Goal: Task Accomplishment & Management: Manage account settings

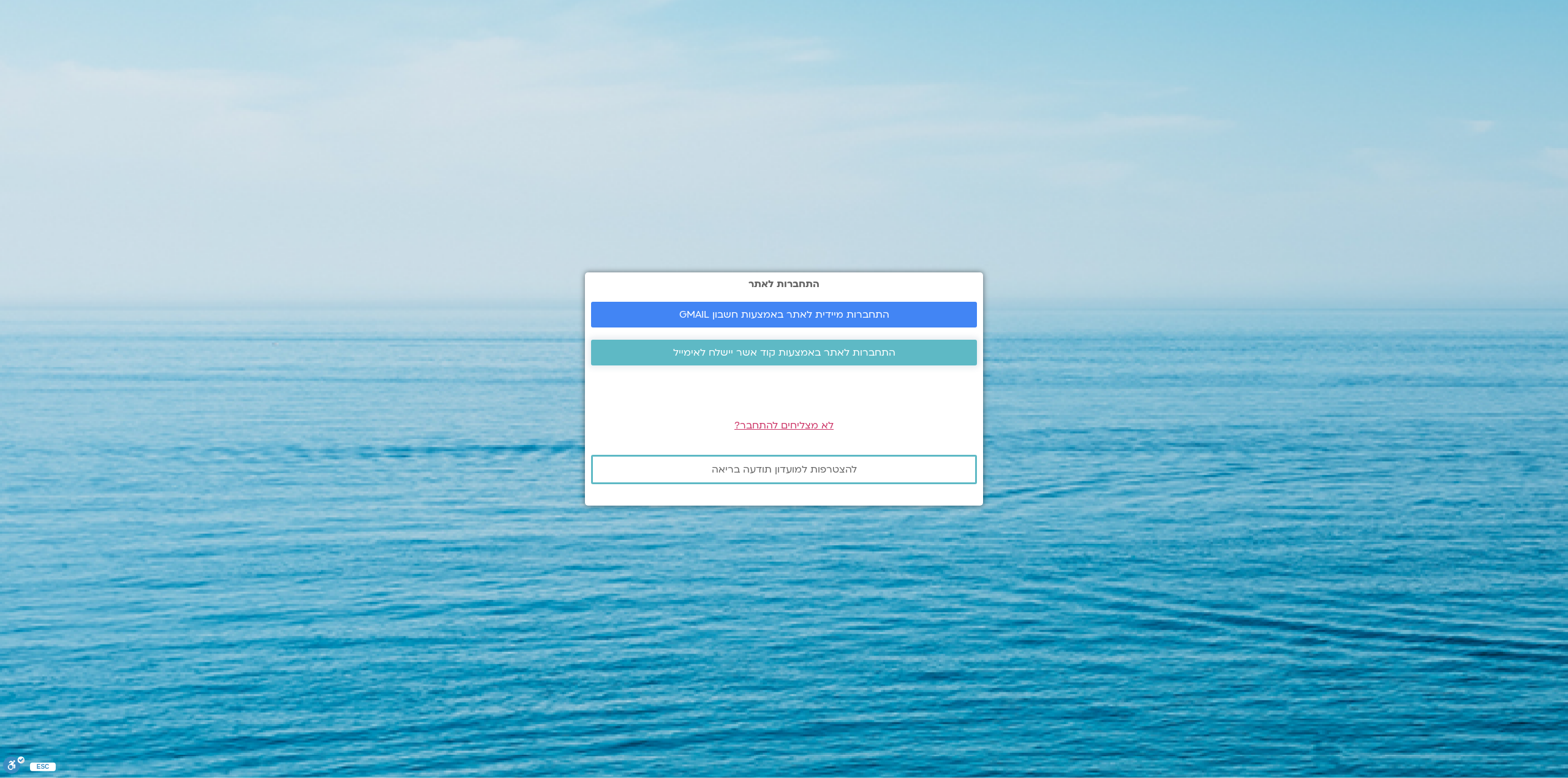
click at [814, 351] on span "התחברות לאתר באמצעות קוד אשר יישלח לאימייל" at bounding box center [784, 352] width 223 height 11
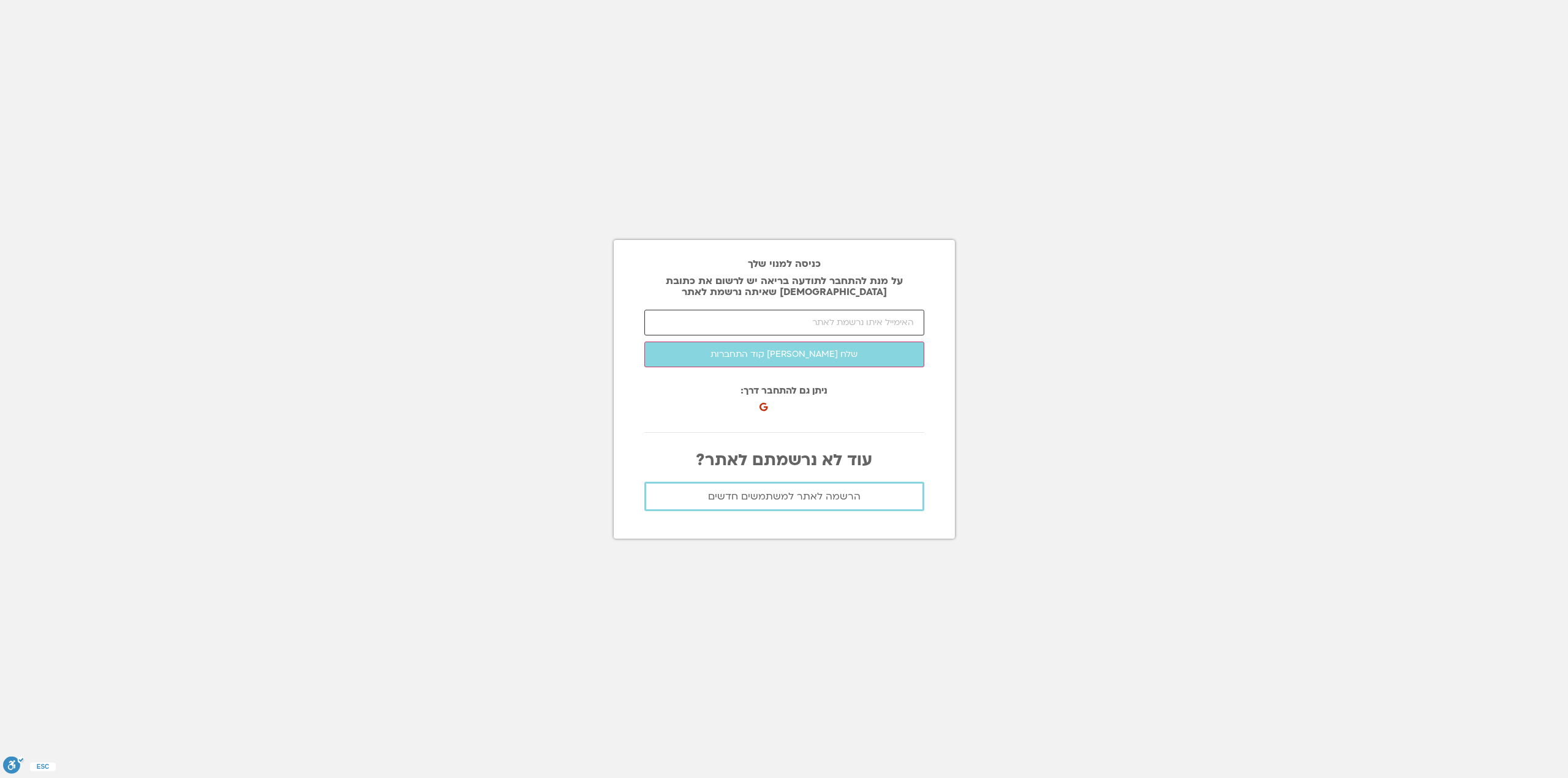
click at [873, 319] on input "email" at bounding box center [784, 322] width 280 height 26
type input "נ"
click at [859, 354] on button "שלח לי קוד התחברות" at bounding box center [784, 354] width 280 height 26
drag, startPoint x: 828, startPoint y: 322, endPoint x: 959, endPoint y: 334, distance: 131.5
click at [959, 334] on section "כניסה למנוי שלך על מנת להתחבר לתודעה בריאה יש לרשום את כתובת האיימל שאיתה נרשמת…" at bounding box center [784, 389] width 1568 height 778
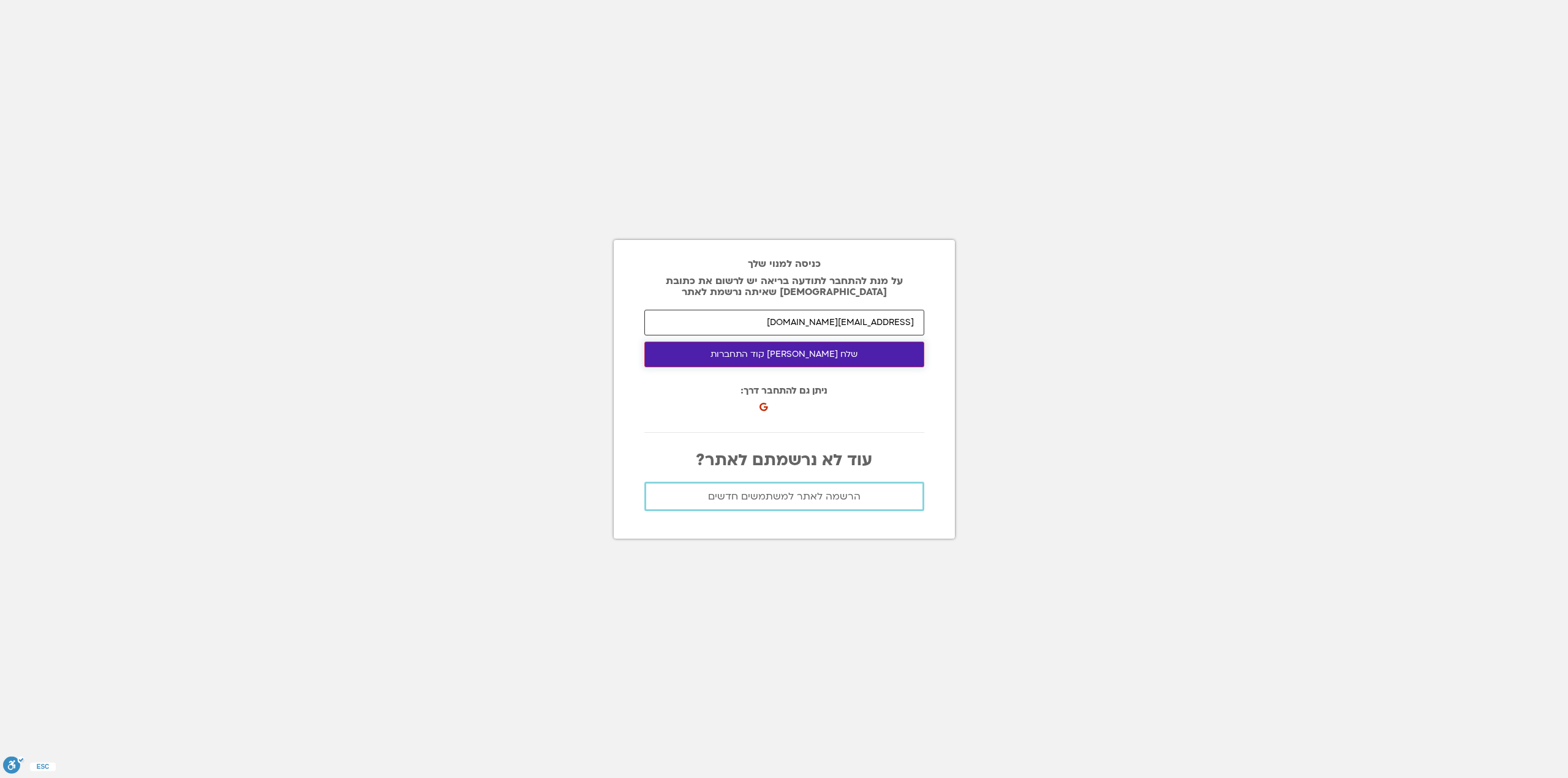
type input "shai@bj-composer.co.il"
click at [879, 346] on button "שלח לי קוד התחברות" at bounding box center [784, 354] width 280 height 26
click at [808, 495] on span "הרשמה לאתר למשתמשים חדשים" at bounding box center [784, 496] width 152 height 11
click at [813, 464] on p "עוד לא נרשמתם לאתר?" at bounding box center [784, 460] width 280 height 18
click at [806, 502] on span "הרשמה לאתר למשתמשים חדשים" at bounding box center [784, 496] width 152 height 11
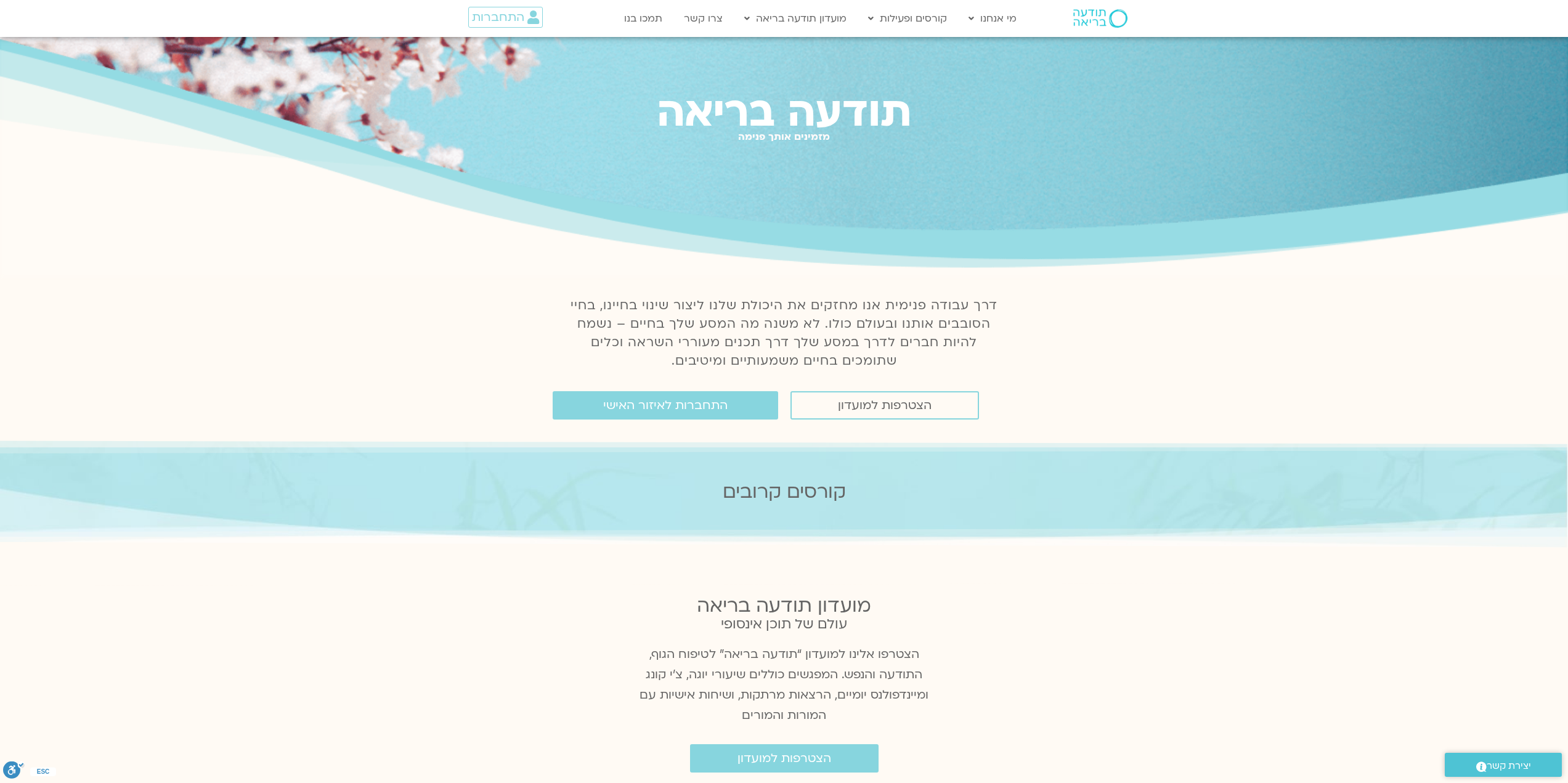
scroll to position [62, 0]
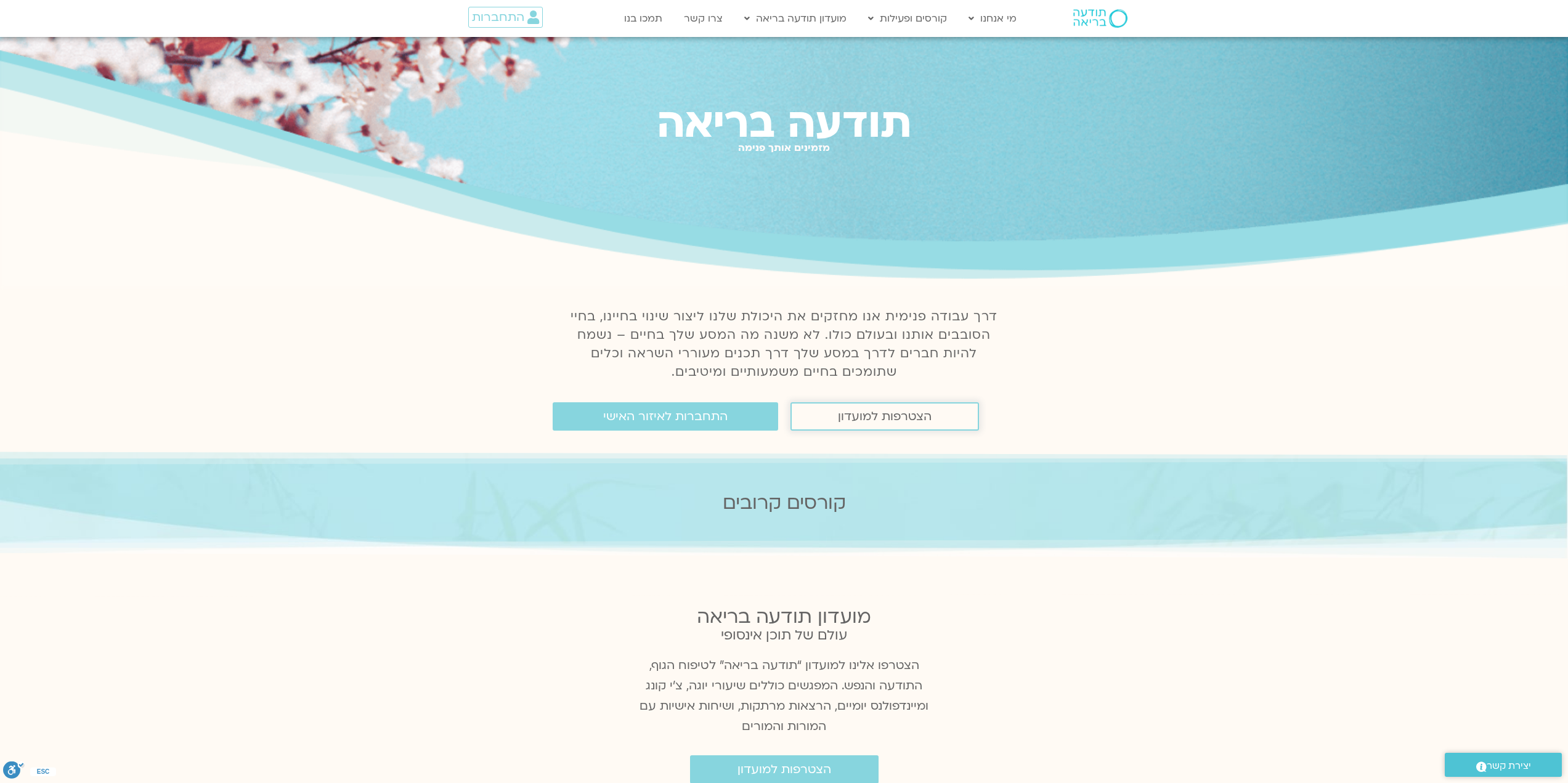
click at [863, 421] on span "הצטרפות למועדון" at bounding box center [885, 417] width 94 height 13
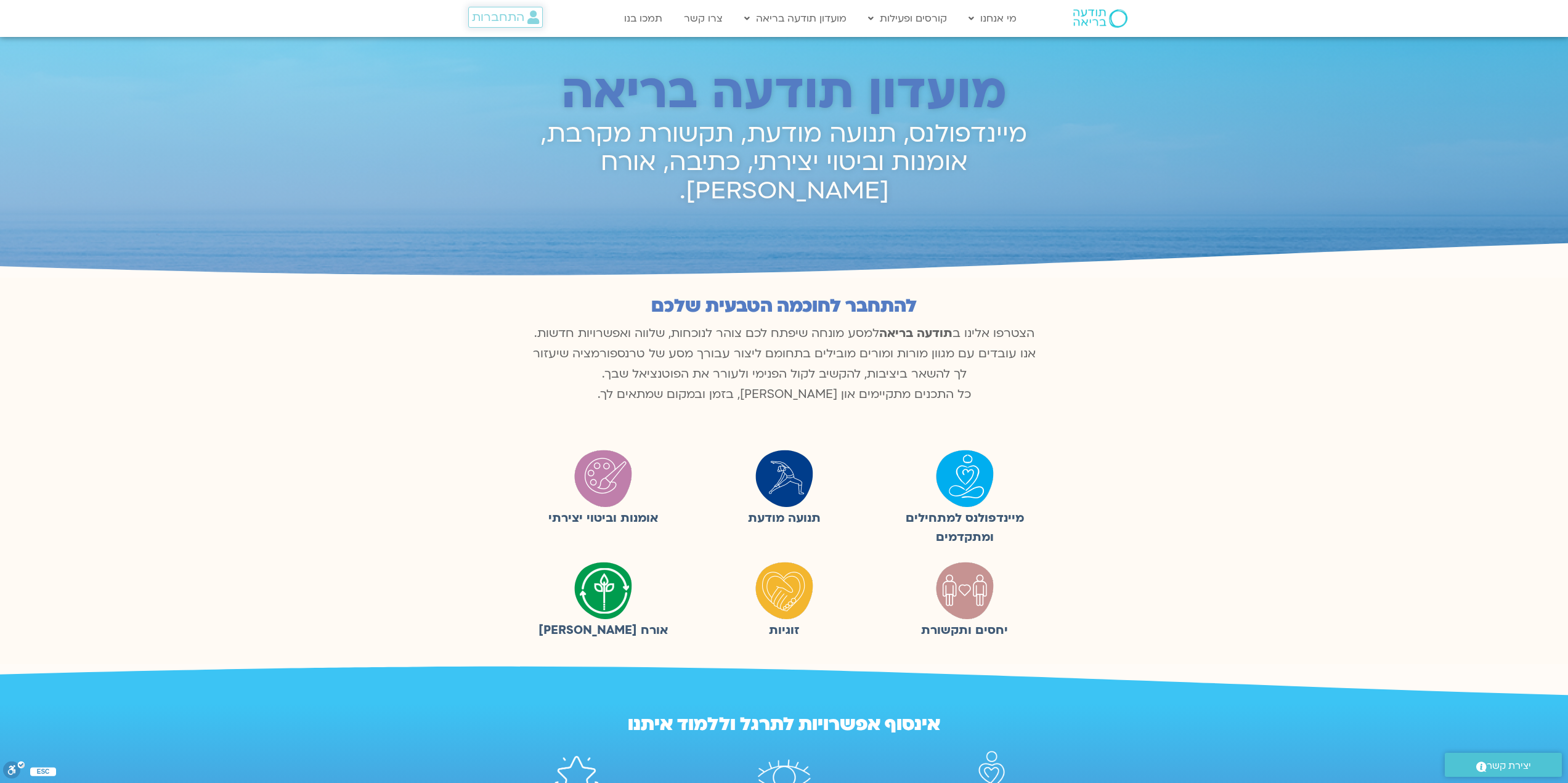
click at [511, 17] on span "התחברות" at bounding box center [498, 17] width 52 height 13
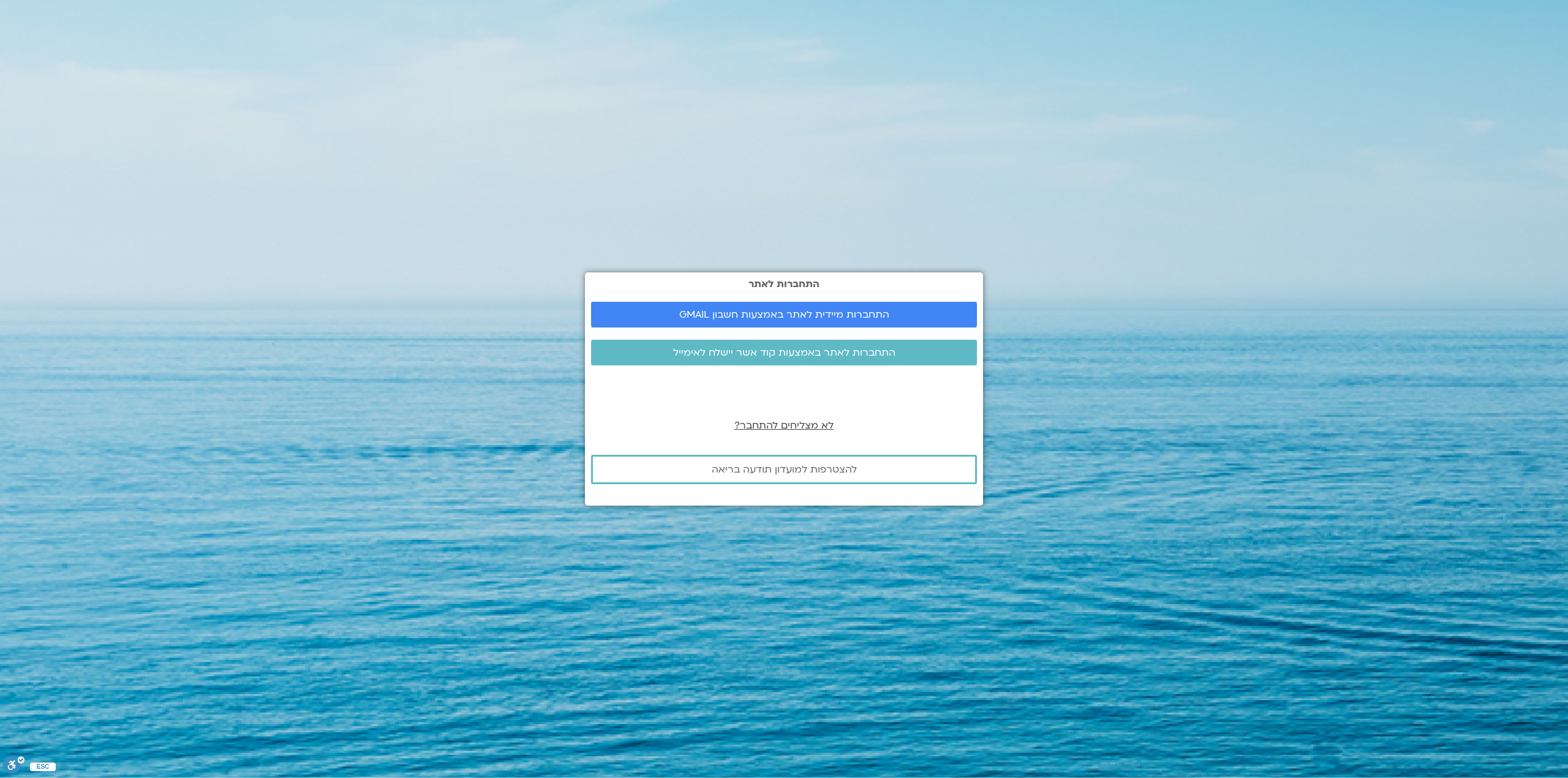
click at [799, 426] on span "לא מצליחים להתחבר?" at bounding box center [784, 425] width 99 height 13
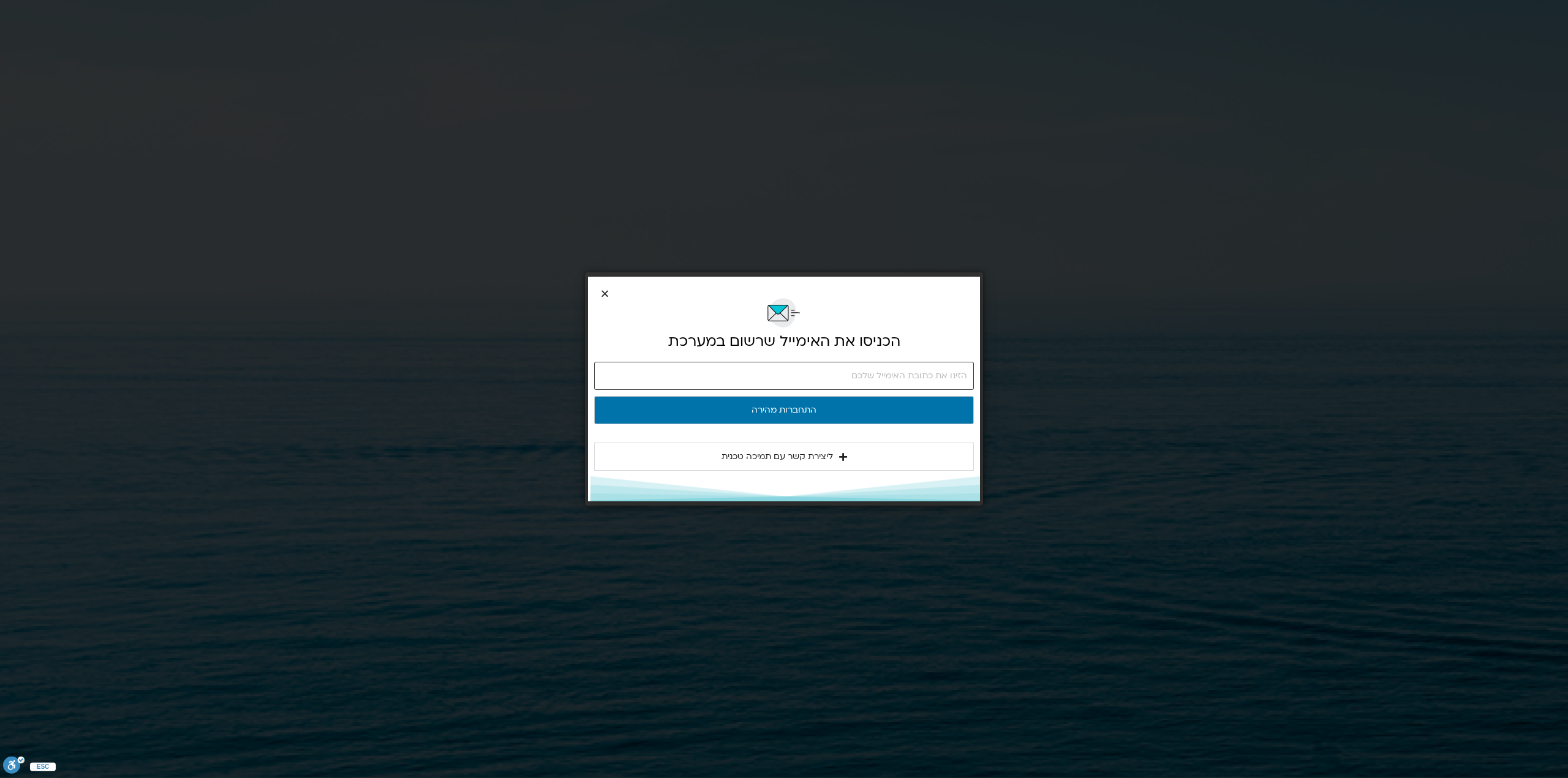
click at [908, 373] on input "email" at bounding box center [783, 376] width 379 height 28
type input "shai@bj-composer.co.il"
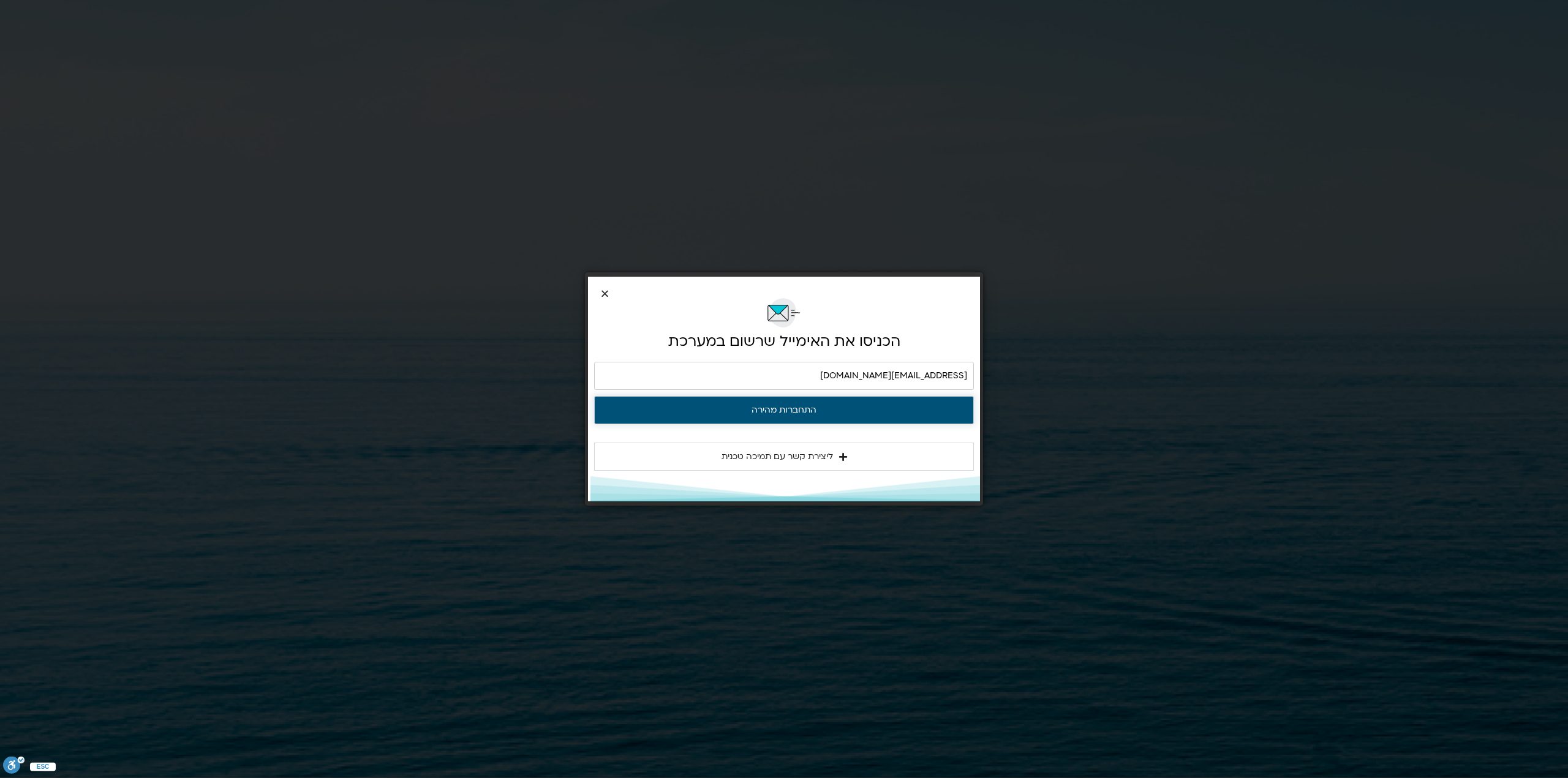
click at [862, 409] on button "התחברות מהירה" at bounding box center [783, 410] width 379 height 28
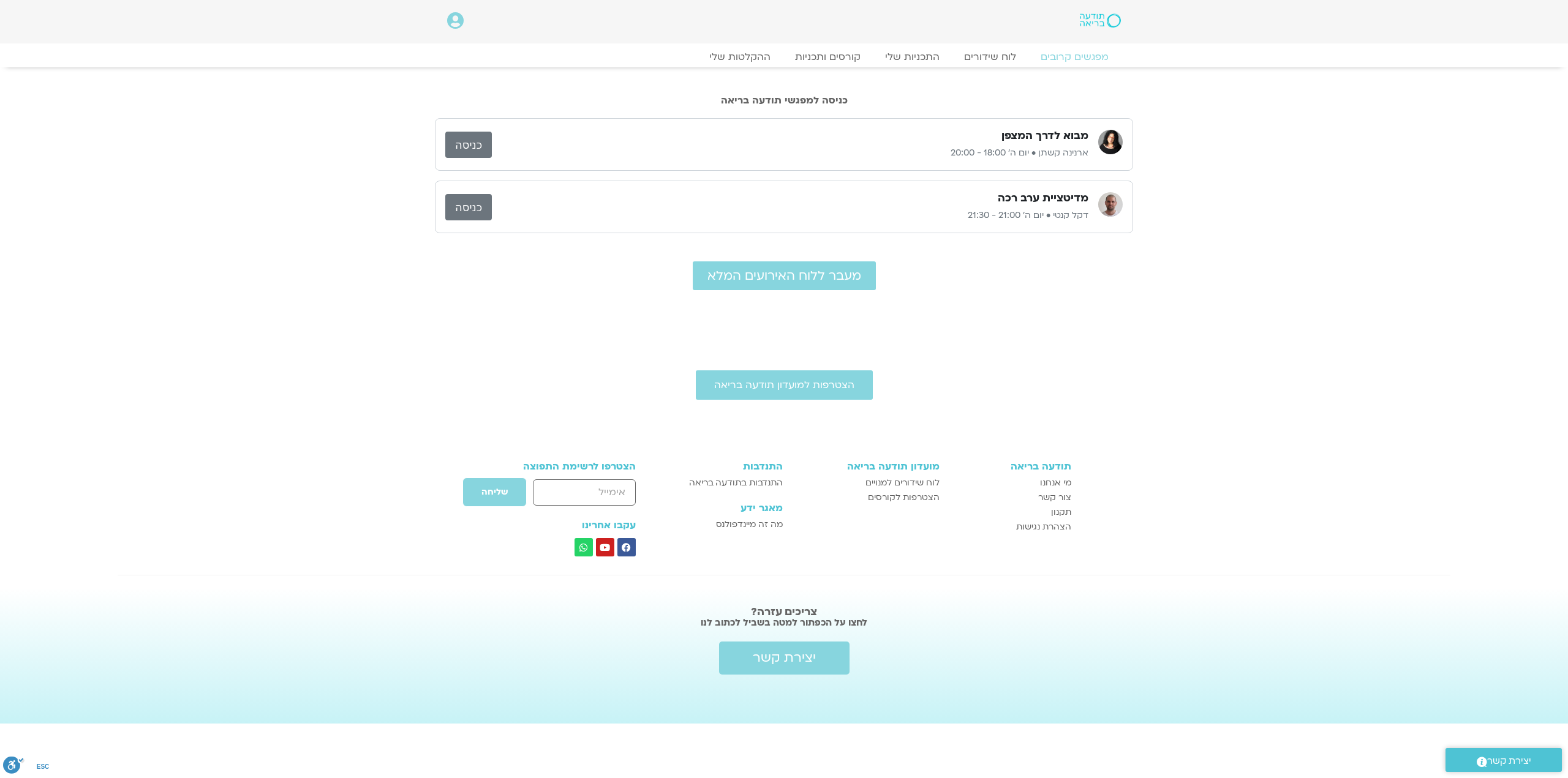
click at [464, 138] on link "כניסה" at bounding box center [468, 145] width 47 height 27
